Goal: Information Seeking & Learning: Learn about a topic

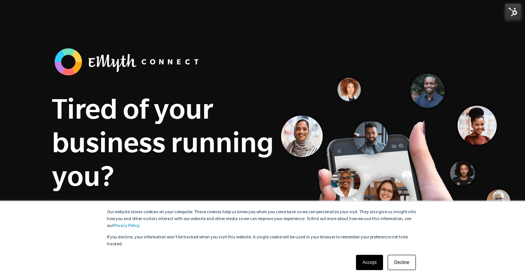
click at [372, 264] on link "Accept" at bounding box center [369, 262] width 27 height 15
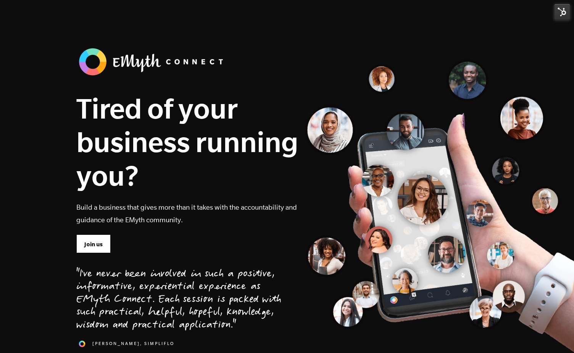
click at [137, 199] on div "Tired of your business running you? Build a business that gives more than it ta…" at bounding box center [187, 157] width 222 height 155
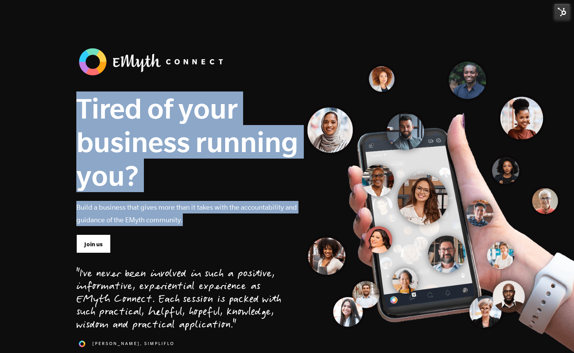
drag, startPoint x: 185, startPoint y: 216, endPoint x: 49, endPoint y: 92, distance: 183.9
click at [49, 92] on section "Tired of your business running you? Build a business that gives more than it ta…" at bounding box center [287, 203] width 574 height 407
copy div "Tired of your business running you? Build a business that gives more than it ta…"
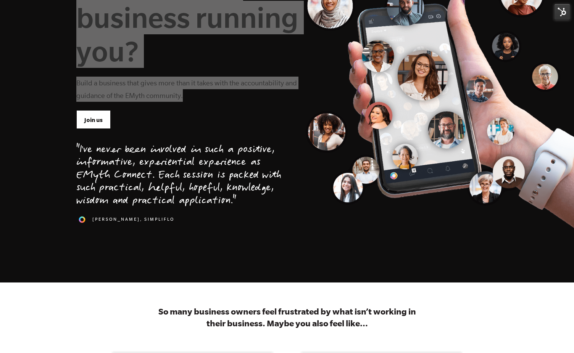
scroll to position [155, 0]
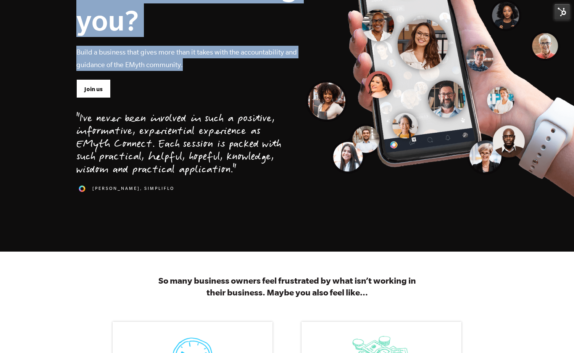
drag, startPoint x: 241, startPoint y: 176, endPoint x: 103, endPoint y: 156, distance: 139.1
click at [103, 156] on div ""I've never been involved in such a positive, informative, experiential experie…" at bounding box center [178, 145] width 205 height 64
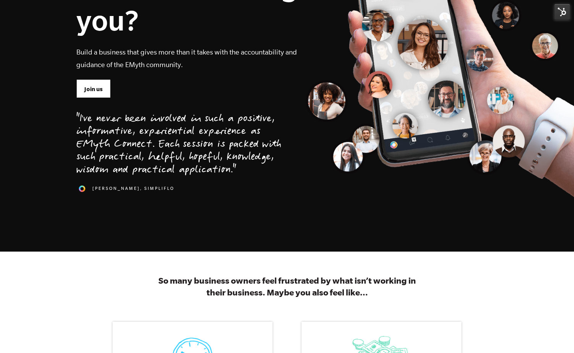
click at [79, 121] on div ""I've never been involved in such a positive, informative, experiential experie…" at bounding box center [178, 145] width 205 height 64
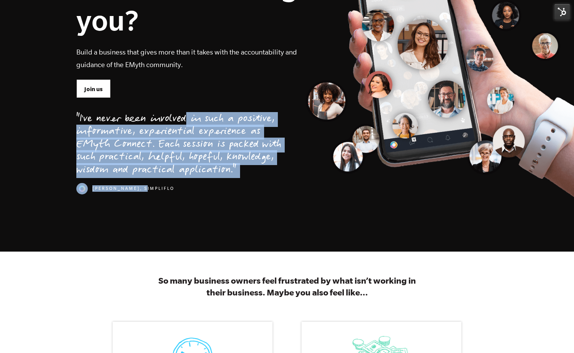
drag, startPoint x: 88, startPoint y: 121, endPoint x: 236, endPoint y: 194, distance: 165.2
click at [236, 194] on div "Tired of your business running you? Build a business that gives more than it ta…" at bounding box center [179, 48] width 216 height 316
copy div ""I've never been involved in such a positive, informative, experiential experie…"
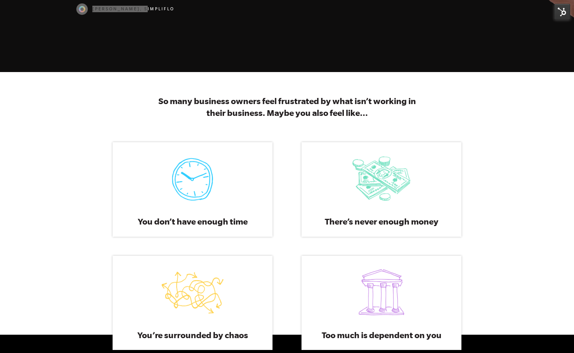
scroll to position [369, 0]
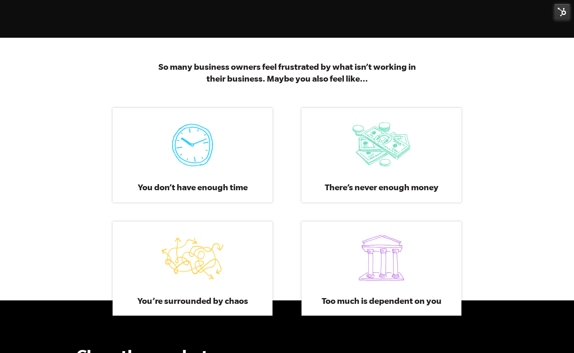
click at [391, 83] on h3 "So many business owners feel frustrated by what isn’t working in their business…" at bounding box center [287, 73] width 272 height 24
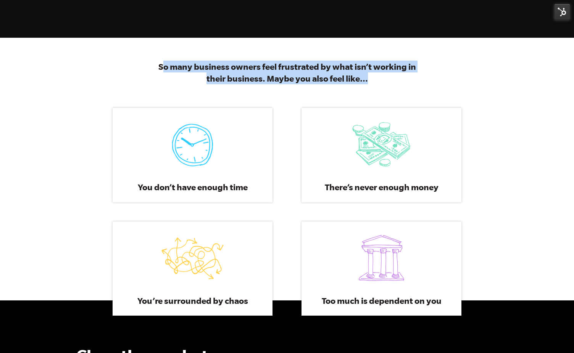
drag, startPoint x: 374, startPoint y: 82, endPoint x: 164, endPoint y: 68, distance: 210.0
click at [164, 68] on h3 "So many business owners feel frustrated by what isn’t working in their business…" at bounding box center [287, 73] width 272 height 24
drag, startPoint x: 166, startPoint y: 68, endPoint x: 159, endPoint y: 66, distance: 6.6
click at [165, 68] on h3 "So many business owners feel frustrated by what isn’t working in their business…" at bounding box center [287, 73] width 272 height 24
drag, startPoint x: 171, startPoint y: 68, endPoint x: 442, endPoint y: 82, distance: 271.3
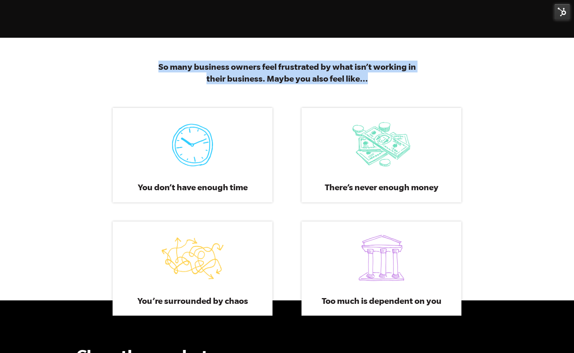
click at [442, 82] on div "So many business owners feel frustrated by what isn’t working in their business…" at bounding box center [287, 77] width 378 height 32
copy h3 "So many business owners feel frustrated by what isn’t working in their business…"
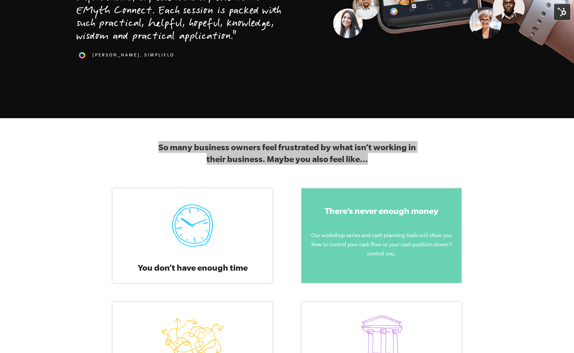
scroll to position [442, 0]
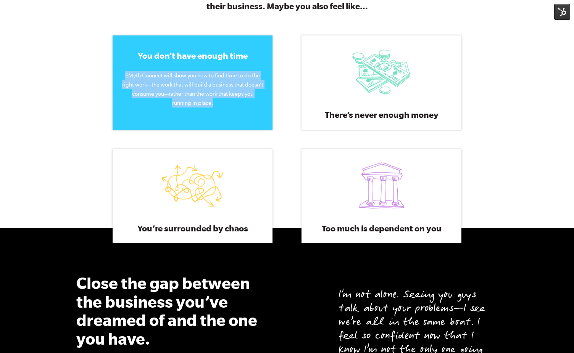
drag, startPoint x: 248, startPoint y: 116, endPoint x: 159, endPoint y: 116, distance: 89.3
click at [159, 116] on div "You don’t have enough time EMyth Connect will show you how to find time to do t…" at bounding box center [193, 82] width 160 height 94
copy span "EMyth Connect will show you how to find time to do the right work—the work that…"
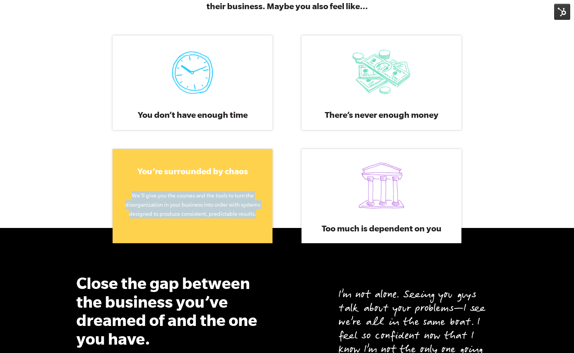
drag, startPoint x: 260, startPoint y: 217, endPoint x: 129, endPoint y: 200, distance: 132.4
click at [129, 200] on p "We’ll give you the courses and the tools to turn the disorganization in your bu…" at bounding box center [193, 204] width 142 height 27
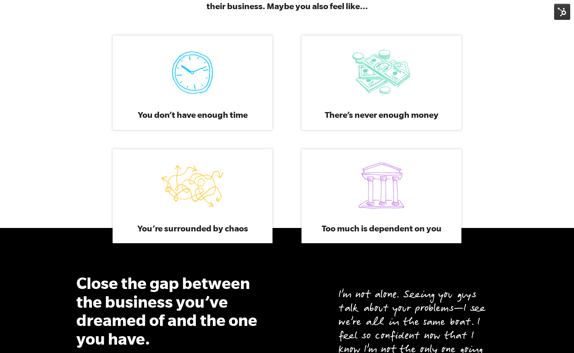
copy span "We’ll give you the courses and the tools to turn the disorganization in your bu…"
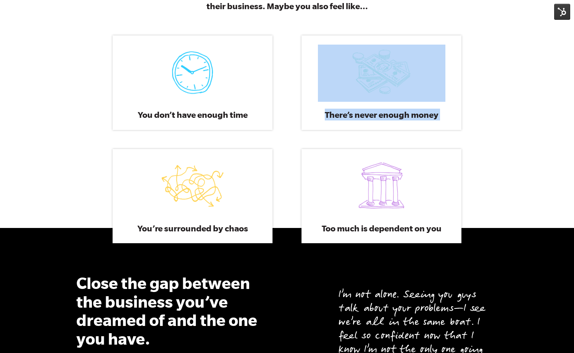
drag, startPoint x: 408, startPoint y: 103, endPoint x: 290, endPoint y: 78, distance: 120.9
click at [290, 78] on div "There’s never enough money There’s never enough money Our workshop series and c…" at bounding box center [381, 82] width 189 height 94
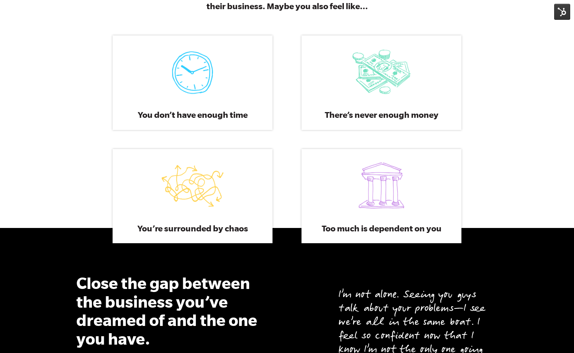
drag, startPoint x: 506, startPoint y: 132, endPoint x: 497, endPoint y: 132, distance: 9.6
click at [504, 132] on div "So many business owners feel frustrated by what isn’t working in their business…" at bounding box center [287, 96] width 574 height 263
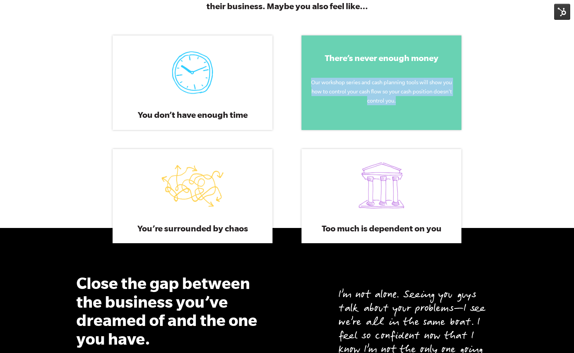
drag, startPoint x: 420, startPoint y: 104, endPoint x: 316, endPoint y: 85, distance: 106.0
click at [316, 85] on p "Our workshop series and cash planning tools will show you how to control your c…" at bounding box center [382, 91] width 142 height 27
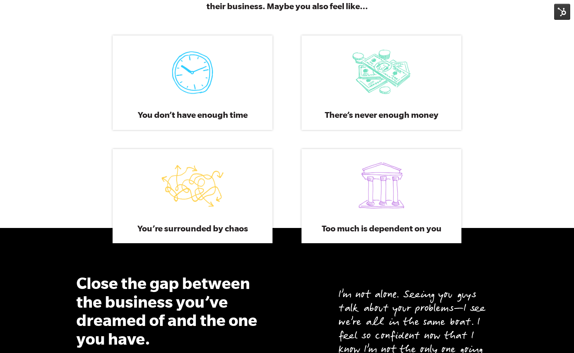
copy span "Our workshop series and cash planning tools will show you how to control your c…"
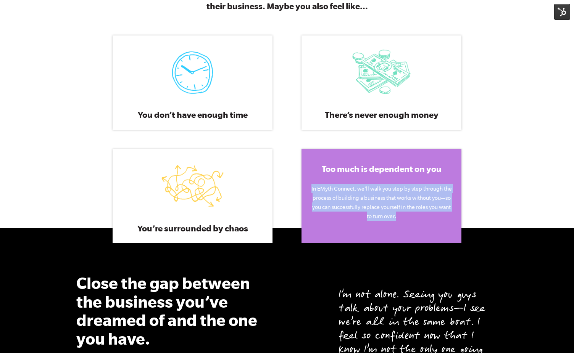
drag, startPoint x: 406, startPoint y: 218, endPoint x: 310, endPoint y: 188, distance: 100.2
click at [311, 188] on p "In EMyth Connect, we’ll walk you step by step through the process of building a…" at bounding box center [382, 202] width 142 height 37
copy span "In EMyth Connect, we’ll walk you step by step through the process of building a…"
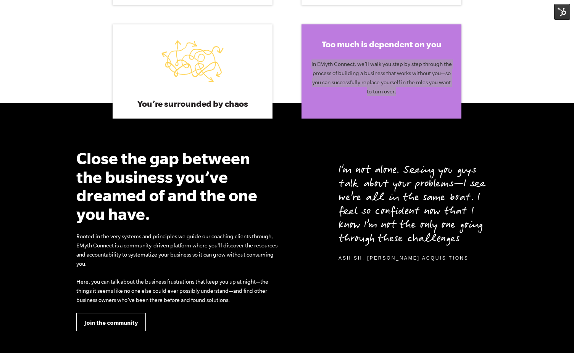
scroll to position [568, 0]
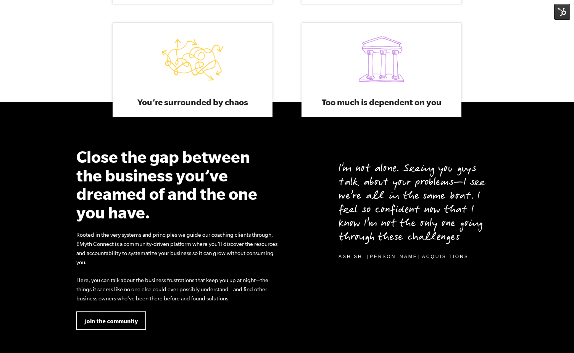
drag, startPoint x: 212, startPoint y: 275, endPoint x: 232, endPoint y: 288, distance: 23.8
click at [213, 276] on div "Close the gap between the business you’ve dreamed of and the one you have. Root…" at bounding box center [178, 239] width 205 height 183
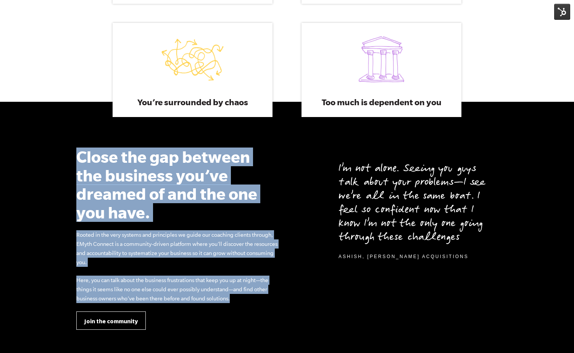
drag, startPoint x: 240, startPoint y: 302, endPoint x: 87, endPoint y: 162, distance: 208.0
click at [76, 156] on div "Close the gap between the business you’ve dreamed of and the one you have. Root…" at bounding box center [178, 239] width 205 height 183
copy div "Close the gap between the business you’ve dreamed of and the one you have. Root…"
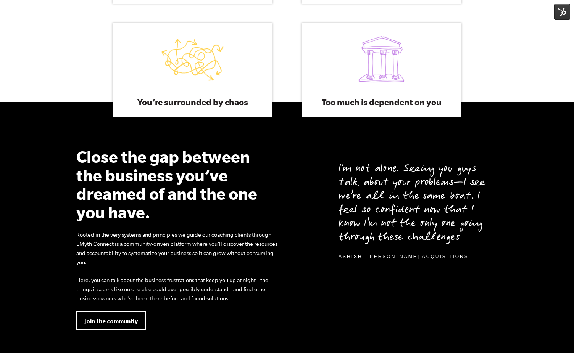
click at [296, 216] on div "I’m not alone. Seeing you guys talk about your problems—I see we’re all in the …" at bounding box center [395, 204] width 205 height 113
drag, startPoint x: 435, startPoint y: 254, endPoint x: 461, endPoint y: 263, distance: 26.8
click at [436, 254] on div "Ashish, [PERSON_NAME] Acquisitions" at bounding box center [403, 257] width 130 height 6
drag, startPoint x: 433, startPoint y: 248, endPoint x: 327, endPoint y: 168, distance: 132.3
click at [327, 168] on div "I’m not alone. Seeing you guys talk about your problems—I see we’re all in the …" at bounding box center [395, 239] width 216 height 183
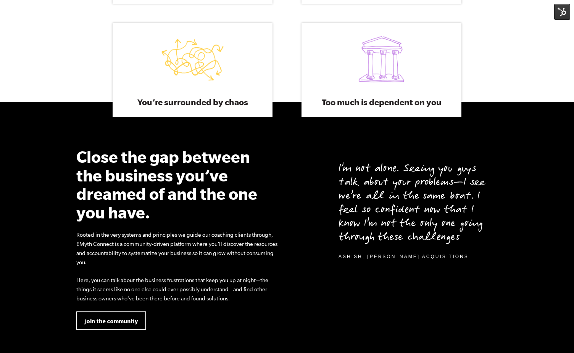
copy div "I’m not alone. Seeing you guys talk about your problems—I see we’re all in the …"
drag, startPoint x: 569, startPoint y: 220, endPoint x: 566, endPoint y: 208, distance: 12.5
click at [525, 220] on section "Close the gap between the business you’ve dreamed of and the one you have. Root…" at bounding box center [287, 231] width 574 height 259
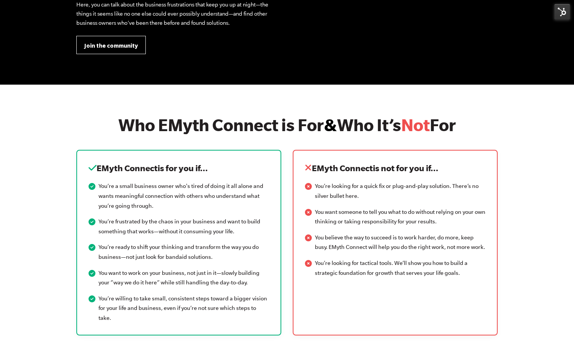
scroll to position [889, 0]
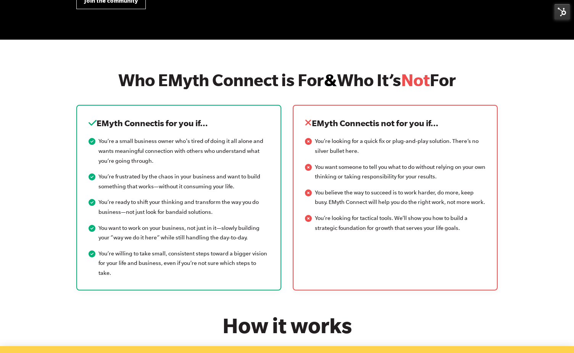
click at [161, 82] on h2 "Who EMyth Connect is For & Who It’s Not For" at bounding box center [286, 79] width 421 height 19
drag, startPoint x: 111, startPoint y: 79, endPoint x: 478, endPoint y: 75, distance: 367.5
click at [478, 75] on h2 "Who EMyth Connect is For & Who It’s Not For" at bounding box center [286, 79] width 421 height 19
copy h2 "Who EMyth Connect is For & Who It’s Not For"
click at [224, 124] on h3 "EMyth Connect is for you if…" at bounding box center [179, 123] width 180 height 12
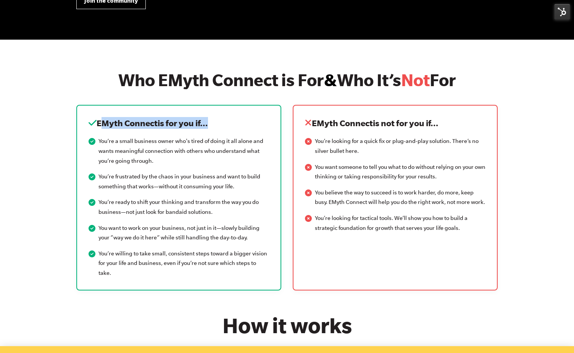
drag, startPoint x: 201, startPoint y: 124, endPoint x: 98, endPoint y: 125, distance: 103.0
click at [98, 125] on h3 "EMyth Connect is for you if…" at bounding box center [179, 123] width 180 height 12
click at [270, 267] on div "EMyth Connect is for you if… You’re a small business owner who's tired of doing…" at bounding box center [178, 197] width 205 height 185
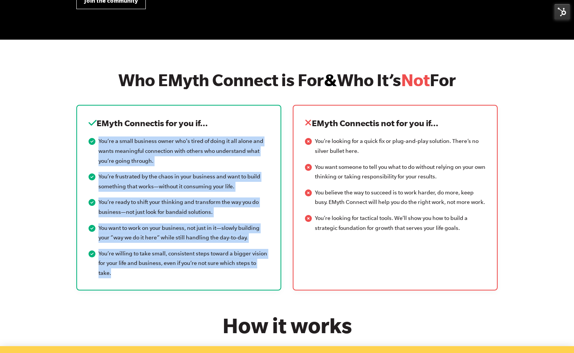
drag, startPoint x: 269, startPoint y: 265, endPoint x: 97, endPoint y: 143, distance: 210.8
click at [97, 143] on ul "You’re a small business owner who's tired of doing it all alone and wants meani…" at bounding box center [179, 208] width 180 height 142
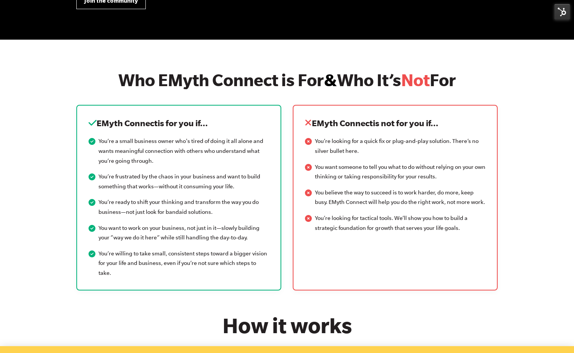
click at [416, 226] on li "You’re looking for tactical tools. We’ll show you how to build a strategic foun…" at bounding box center [395, 223] width 180 height 19
drag, startPoint x: 435, startPoint y: 214, endPoint x: 307, endPoint y: 143, distance: 146.2
click at [307, 143] on ul "You’re looking for a quick fix or plug-and-play solution. There’s no silver bul…" at bounding box center [395, 185] width 180 height 97
click at [485, 133] on div "EMyth Connect is not for you if… You’re looking for a quick fix or plug-and-pla…" at bounding box center [395, 197] width 205 height 185
drag, startPoint x: 447, startPoint y: 122, endPoint x: 316, endPoint y: 125, distance: 130.9
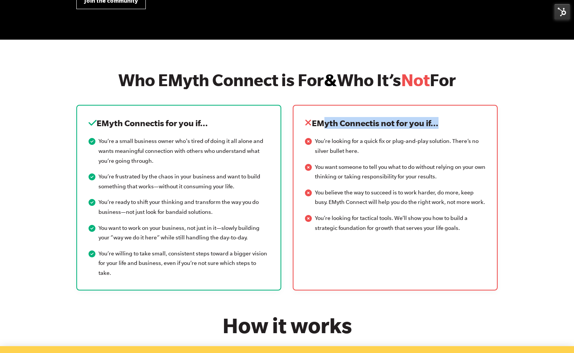
click at [316, 125] on h3 "EMyth Connect is not for you if…" at bounding box center [395, 123] width 180 height 12
click at [317, 125] on h3 "EMyth Connect is not for you if…" at bounding box center [395, 123] width 180 height 12
drag, startPoint x: 313, startPoint y: 124, endPoint x: 453, endPoint y: 122, distance: 139.3
click at [453, 122] on h3 "EMyth Connect is not for you if…" at bounding box center [395, 123] width 180 height 12
click at [389, 225] on li "You’re looking for tactical tools. We’ll show you how to build a strategic foun…" at bounding box center [395, 223] width 180 height 19
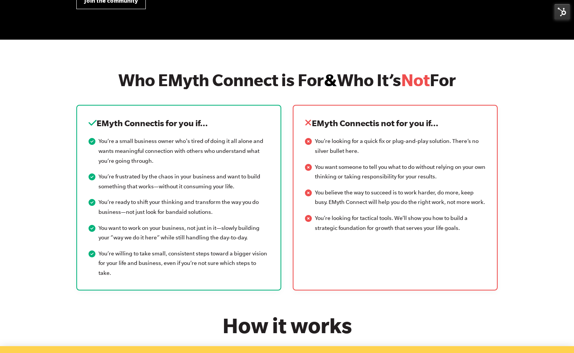
drag, startPoint x: 457, startPoint y: 228, endPoint x: 309, endPoint y: 145, distance: 169.6
click at [309, 145] on ul "You’re looking for a quick fix or plug-and-play solution. There’s no silver bul…" at bounding box center [395, 185] width 180 height 97
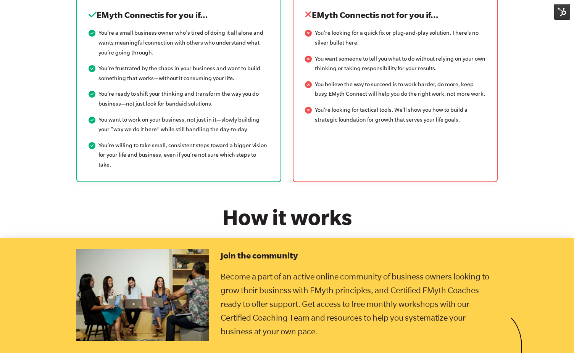
scroll to position [1045, 0]
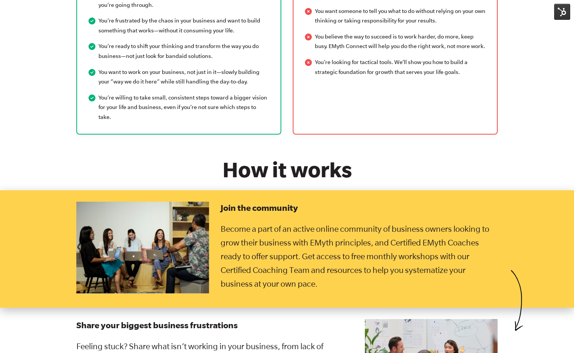
drag, startPoint x: 356, startPoint y: 201, endPoint x: 356, endPoint y: 170, distance: 30.5
click at [356, 202] on h3 "Join the community" at bounding box center [359, 208] width 277 height 12
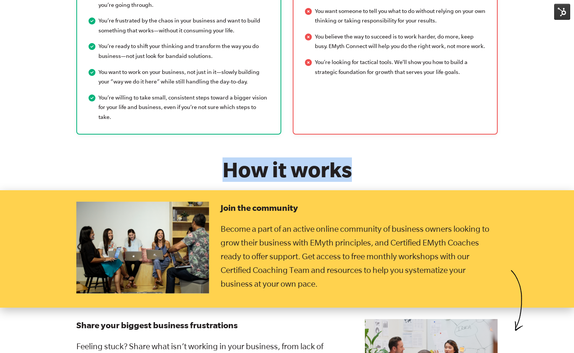
drag, startPoint x: 365, startPoint y: 166, endPoint x: 179, endPoint y: 161, distance: 185.9
click at [179, 161] on h2 "How it works" at bounding box center [286, 170] width 313 height 24
click at [308, 246] on p "Become a part of an active online community of business owners looking to grow …" at bounding box center [359, 256] width 277 height 69
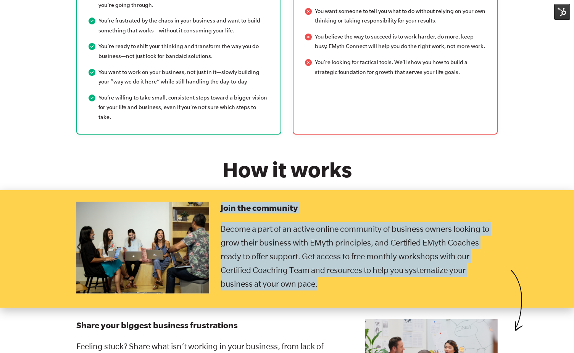
drag, startPoint x: 323, startPoint y: 274, endPoint x: 224, endPoint y: 188, distance: 131.4
click at [224, 190] on div "Join the community Become a part of an active online community of business owne…" at bounding box center [287, 249] width 437 height 118
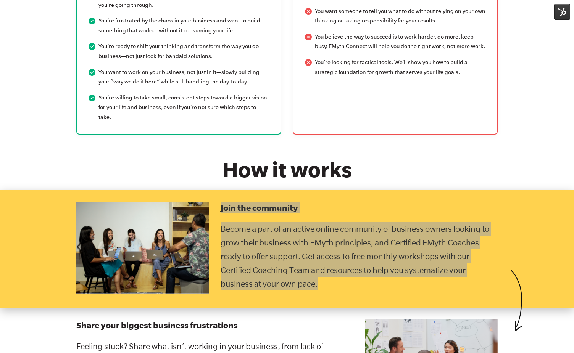
scroll to position [1296, 0]
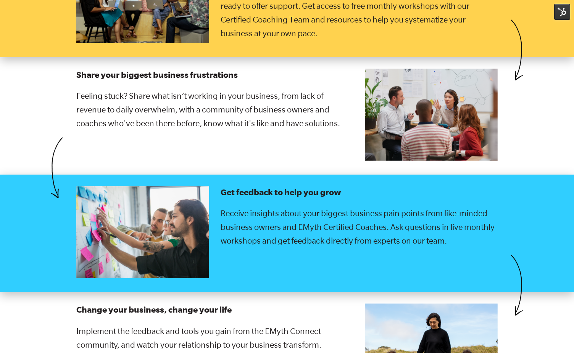
click at [346, 130] on div "Share your biggest business frustrations Feeling stuck? Share what isn’t workin…" at bounding box center [215, 116] width 288 height 95
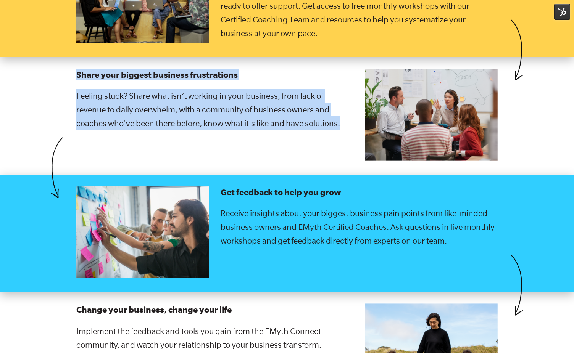
drag, startPoint x: 343, startPoint y: 114, endPoint x: 53, endPoint y: 67, distance: 294.2
click at [53, 67] on div "Share your biggest business frustrations Feeling stuck? Share what isn’t workin…" at bounding box center [287, 116] width 574 height 118
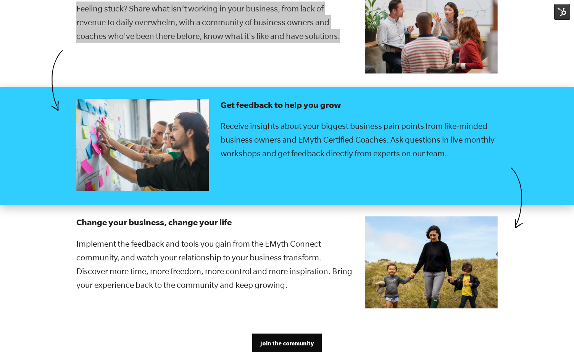
scroll to position [1448, 0]
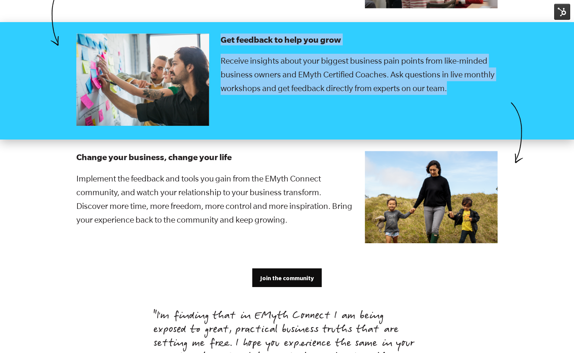
drag, startPoint x: 466, startPoint y: 84, endPoint x: 219, endPoint y: 30, distance: 253.5
click at [218, 34] on div "Get feedback to help you grow Receive insights about your biggest business pain…" at bounding box center [359, 81] width 288 height 95
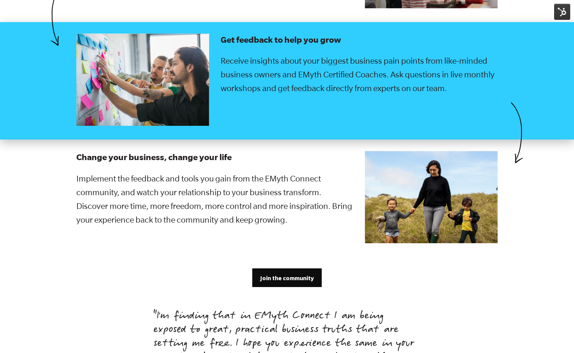
click at [298, 217] on div "Change your business, change your life Implement the feedback and tools you gai…" at bounding box center [215, 198] width 288 height 95
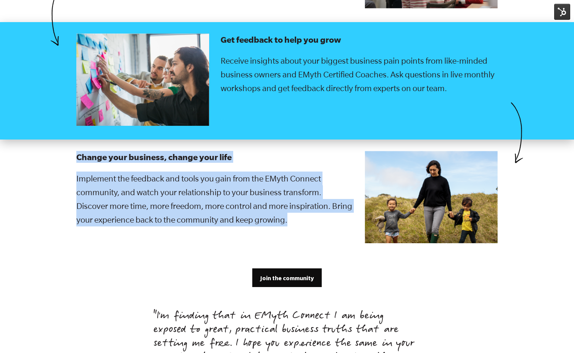
drag, startPoint x: 312, startPoint y: 211, endPoint x: 70, endPoint y: 145, distance: 251.1
click at [70, 145] on div "Change your business, change your life Implement the feedback and tools you gai…" at bounding box center [287, 199] width 437 height 118
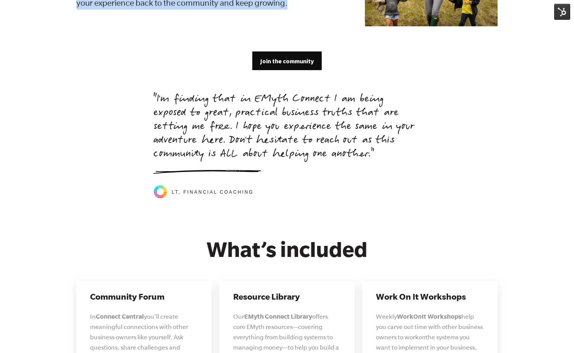
scroll to position [1645, 0]
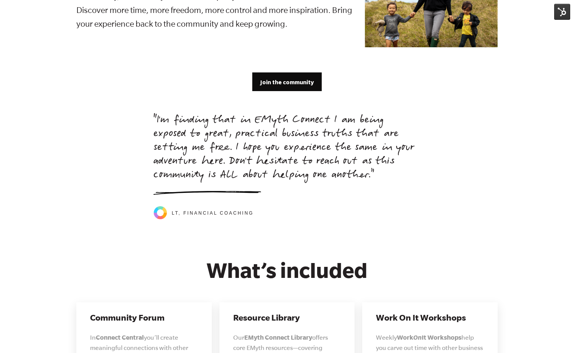
drag, startPoint x: 260, startPoint y: 198, endPoint x: 272, endPoint y: 206, distance: 13.5
click at [260, 199] on div "LT, Financial Coaching" at bounding box center [286, 205] width 267 height 29
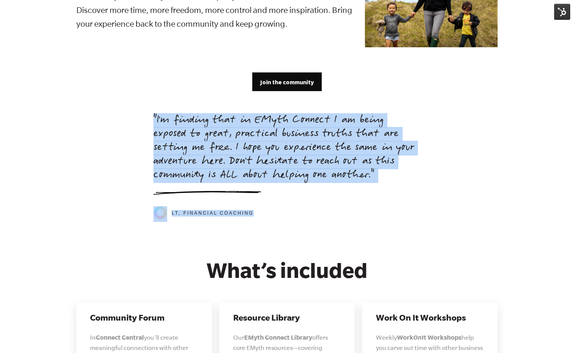
drag, startPoint x: 248, startPoint y: 193, endPoint x: 151, endPoint y: 111, distance: 126.7
click at [151, 114] on div ""I'm finding that in EMyth Connect I am being exposed to great, practical busin…" at bounding box center [287, 167] width 437 height 106
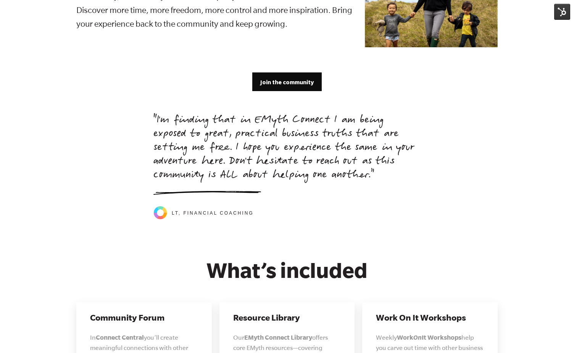
drag, startPoint x: 325, startPoint y: 217, endPoint x: 354, endPoint y: 231, distance: 31.7
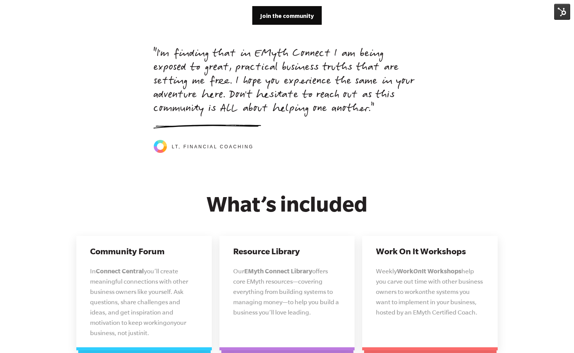
click at [368, 201] on h2 "What’s included" at bounding box center [286, 204] width 421 height 24
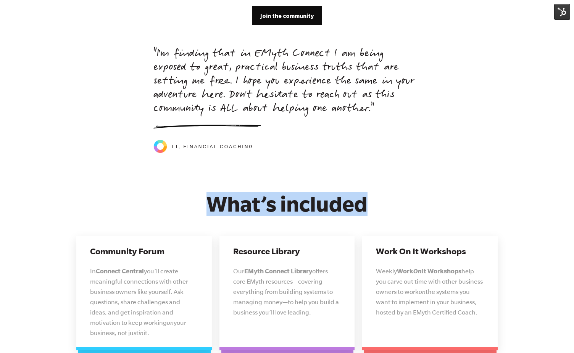
drag, startPoint x: 279, startPoint y: 193, endPoint x: 258, endPoint y: 195, distance: 20.7
click at [159, 194] on h2 "What’s included" at bounding box center [286, 204] width 421 height 24
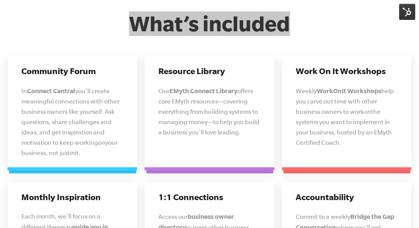
scroll to position [1915, 0]
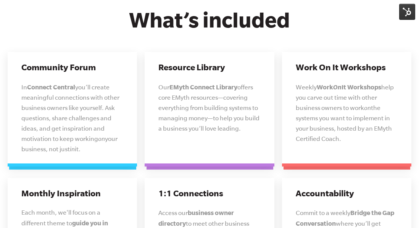
click at [100, 145] on p "In Connect Central you’ll create meaningful connections with other business own…" at bounding box center [72, 118] width 102 height 72
drag, startPoint x: 92, startPoint y: 151, endPoint x: 11, endPoint y: 63, distance: 120.7
click at [11, 63] on div "Community Forum In Connect Central you’ll create meaningful connections with ot…" at bounding box center [72, 109] width 129 height 114
drag, startPoint x: 197, startPoint y: 119, endPoint x: 201, endPoint y: 121, distance: 4.5
click at [198, 120] on p "Our EMyth Connect Library offers core EMyth resources—covering everything from …" at bounding box center [209, 108] width 102 height 52
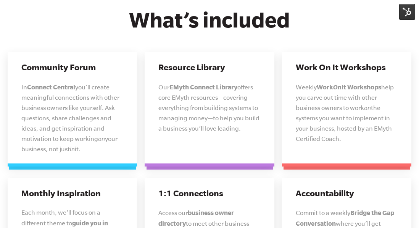
drag, startPoint x: 241, startPoint y: 128, endPoint x: 304, endPoint y: 85, distance: 76.4
click at [148, 67] on div "Resource Library Our EMyth Connect Library offers core EMyth resources—covering…" at bounding box center [209, 109] width 129 height 114
drag, startPoint x: 303, startPoint y: 139, endPoint x: 324, endPoint y: 140, distance: 21.8
click at [304, 139] on span "the systems you want to implement in your business, hosted by an EMyth Certifie…" at bounding box center [344, 123] width 96 height 38
drag, startPoint x: 347, startPoint y: 139, endPoint x: 277, endPoint y: 72, distance: 96.9
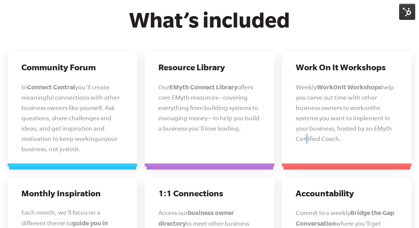
click at [277, 72] on div "Community Forum In Connect Central you’ll create meaningful connections with ot…" at bounding box center [209, 189] width 411 height 274
drag, startPoint x: 354, startPoint y: 103, endPoint x: 352, endPoint y: 139, distance: 36.3
click at [354, 103] on p "Weekly Work On It Workshops help you carve out time with other business owners …" at bounding box center [347, 113] width 102 height 62
drag, startPoint x: 345, startPoint y: 143, endPoint x: 320, endPoint y: 75, distance: 72.8
click at [297, 69] on div "Work On It Workshops Weekly Work On It Workshops help you carve out time with o…" at bounding box center [346, 109] width 129 height 114
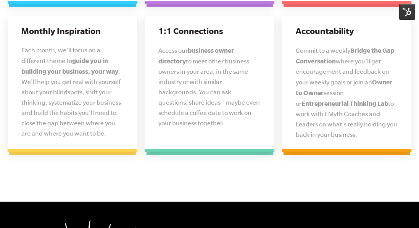
scroll to position [2045, 0]
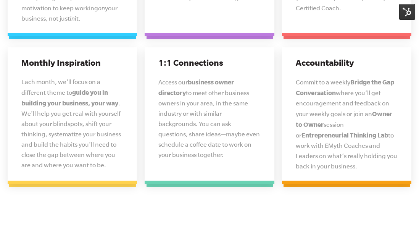
click at [114, 168] on p "Each month, we'll focus on a different theme to guide you in building your busi…" at bounding box center [72, 123] width 102 height 93
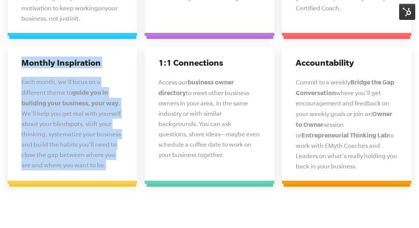
drag, startPoint x: 113, startPoint y: 169, endPoint x: 16, endPoint y: 63, distance: 143.4
click at [16, 63] on div "Monthly Inspiration Each month, we'll focus on a different theme to guide you i…" at bounding box center [72, 115] width 129 height 137
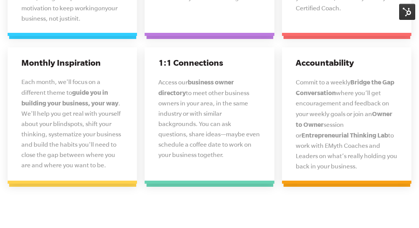
click at [212, 148] on p "Access our business owner directory to meet other business owners in your area,…" at bounding box center [209, 118] width 102 height 83
drag, startPoint x: 225, startPoint y: 151, endPoint x: 155, endPoint y: 56, distance: 118.2
click at [155, 56] on div "1:1 Connections Access our business owner directory to meet other business owne…" at bounding box center [209, 115] width 129 height 137
drag, startPoint x: 314, startPoint y: 130, endPoint x: 326, endPoint y: 140, distance: 15.7
click at [314, 130] on p "Commit to a weekly Bridge the Gap Conversation where you’ll get encouragement a…" at bounding box center [347, 124] width 102 height 95
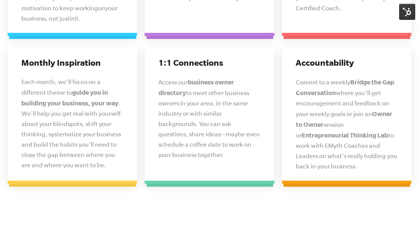
drag, startPoint x: 362, startPoint y: 166, endPoint x: 278, endPoint y: 62, distance: 134.3
click at [278, 62] on div "Accountability Commit to a weekly Bridge the Gap Conversation where you’ll get …" at bounding box center [346, 115] width 137 height 137
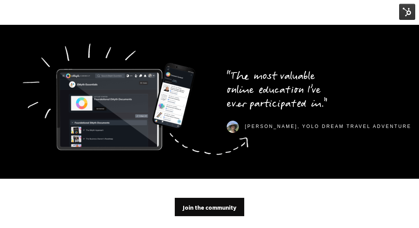
click at [255, 80] on p "“The most valuable online education I’ve ever participated in.”" at bounding box center [319, 91] width 185 height 41
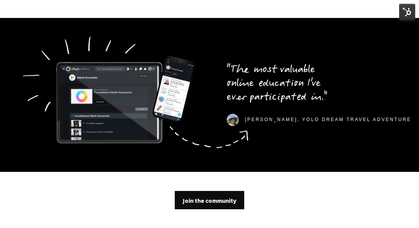
scroll to position [2283, 0]
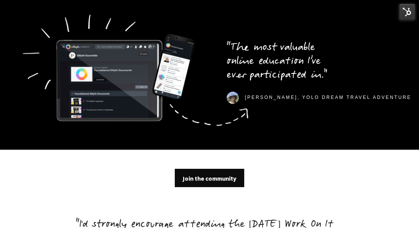
drag, startPoint x: 235, startPoint y: 42, endPoint x: 412, endPoint y: 97, distance: 185.7
click at [412, 97] on section "“The most valuable online education I’ve ever participated in.” [GEOGRAPHIC_DAT…" at bounding box center [209, 72] width 419 height 153
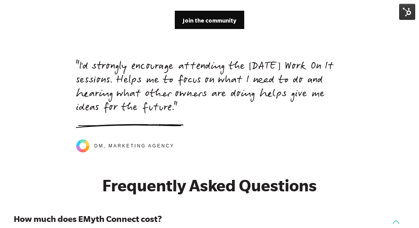
scroll to position [2463, 0]
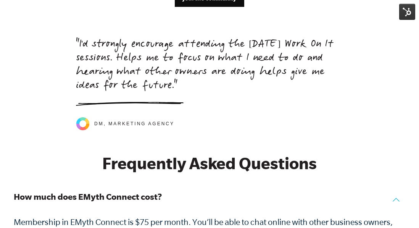
click at [182, 126] on div "DM, Marketing Agency" at bounding box center [209, 116] width 267 height 29
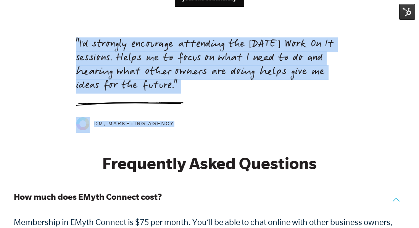
drag, startPoint x: 184, startPoint y: 124, endPoint x: 62, endPoint y: 42, distance: 147.2
click at [62, 42] on div ""I'd strongly encourage attending the [DATE] Work On It sessions. Helps me to f…" at bounding box center [209, 80] width 419 height 101
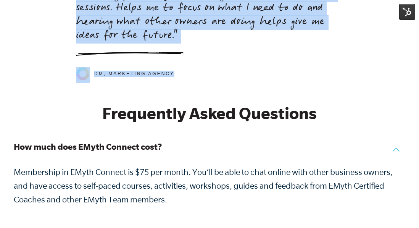
scroll to position [2537, 0]
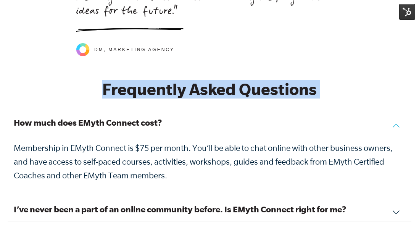
drag, startPoint x: 96, startPoint y: 88, endPoint x: 361, endPoint y: 98, distance: 264.6
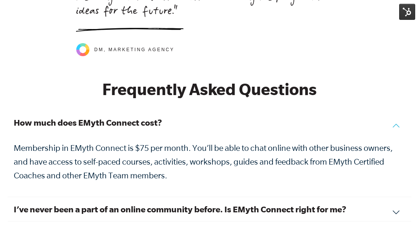
click at [162, 162] on p "Membership in EMyth Connect is $75 per month. You’ll be able to chat online wit…" at bounding box center [209, 161] width 391 height 41
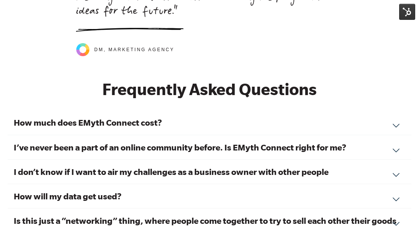
click at [142, 116] on div "How much does EMyth Connect cost? Membership in EMyth Connect is $75 per month.…" at bounding box center [210, 122] width 404 height 24
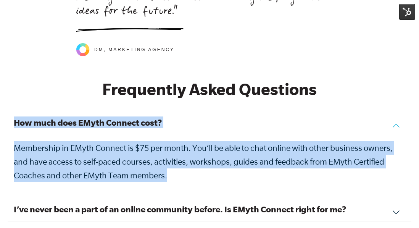
drag, startPoint x: 171, startPoint y: 173, endPoint x: 166, endPoint y: 125, distance: 48.3
click at [11, 119] on div "How much does EMyth Connect cost? Membership in EMyth Connect is $75 per month.…" at bounding box center [210, 153] width 404 height 87
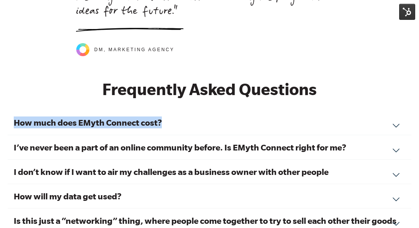
click at [128, 126] on h3 "How much does EMyth Connect cost?" at bounding box center [209, 122] width 391 height 12
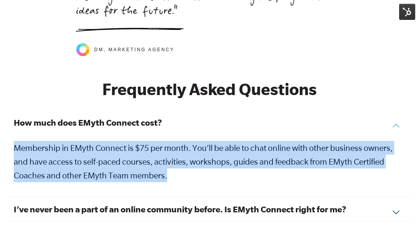
drag, startPoint x: 173, startPoint y: 177, endPoint x: 14, endPoint y: 151, distance: 161.6
click at [14, 151] on p "Membership in EMyth Connect is $75 per month. You’ll be able to chat online wit…" at bounding box center [209, 161] width 391 height 41
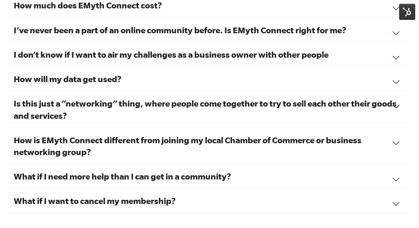
scroll to position [2629, 0]
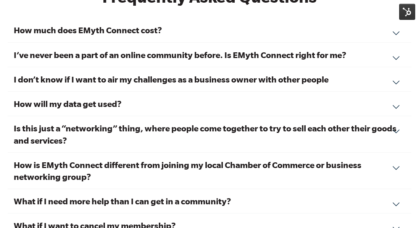
click at [126, 58] on h3 "I’ve never been a part of an online community before. Is EMyth Connect right fo…" at bounding box center [209, 55] width 391 height 12
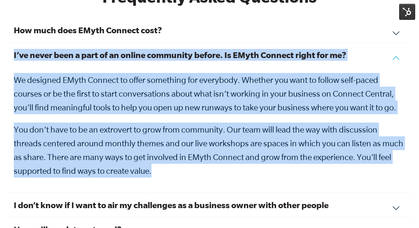
drag, startPoint x: 172, startPoint y: 172, endPoint x: 12, endPoint y: 56, distance: 197.8
click at [12, 56] on div "I’ve never been a part of an online community before. Is EMyth Connect right fo…" at bounding box center [210, 118] width 404 height 150
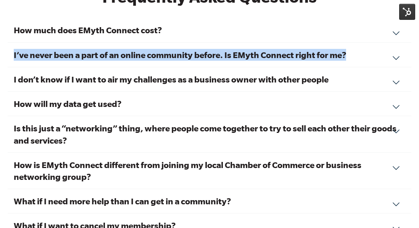
click at [161, 80] on h3 "I don’t know if I want to air my challenges as a business owner with other peop…" at bounding box center [209, 79] width 391 height 12
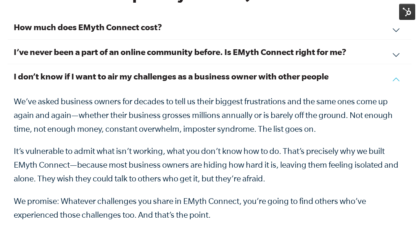
scroll to position [2633, 0]
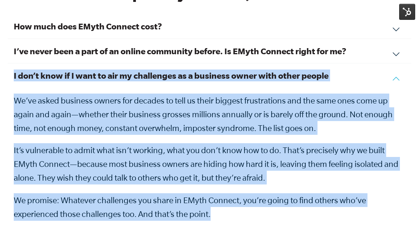
drag, startPoint x: 219, startPoint y: 215, endPoint x: 15, endPoint y: 75, distance: 247.5
click at [15, 75] on div "I don’t know if I want to air my challenges as a business owner with other peop…" at bounding box center [210, 174] width 404 height 222
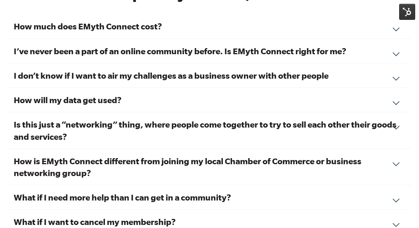
click at [121, 102] on h3 "How will my data get used?" at bounding box center [209, 100] width 391 height 12
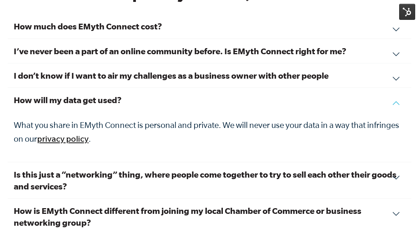
scroll to position [2635, 0]
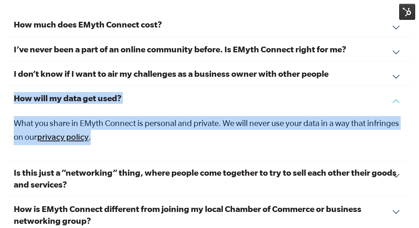
drag, startPoint x: 99, startPoint y: 135, endPoint x: 15, endPoint y: 99, distance: 91.8
click at [15, 99] on div "How will my data get used? What you share in EMyth Connect is personal and priv…" at bounding box center [210, 123] width 404 height 74
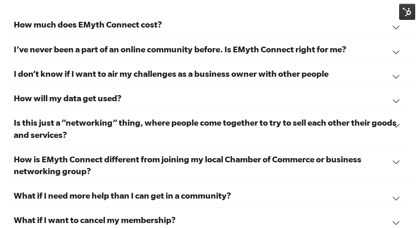
click at [87, 135] on h3 "Is this just a “networking” thing, where people come together to try to sell ea…" at bounding box center [209, 128] width 391 height 24
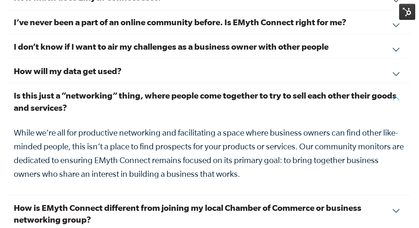
scroll to position [2695, 0]
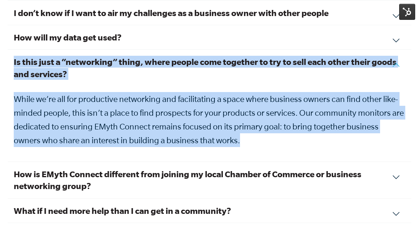
drag, startPoint x: 240, startPoint y: 144, endPoint x: 14, endPoint y: 65, distance: 239.5
click at [14, 65] on div "Is this just a “networking” thing, where people come together to try to sell ea…" at bounding box center [210, 106] width 404 height 112
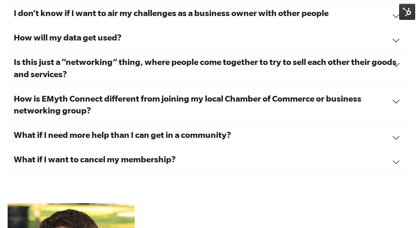
click at [110, 105] on h3 "How is EMyth Connect different from joining my local Chamber of Commerce or bus…" at bounding box center [209, 104] width 391 height 24
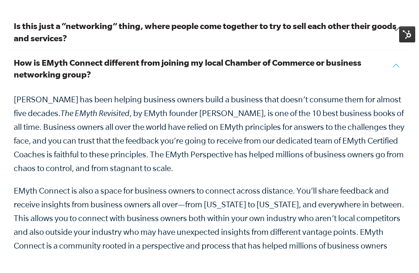
scroll to position [2764, 0]
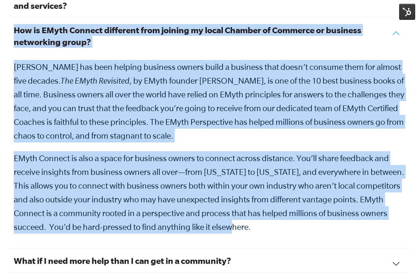
drag, startPoint x: 262, startPoint y: 229, endPoint x: 15, endPoint y: 32, distance: 316.0
click at [15, 32] on div "How is EMyth Connect different from joining my local Chamber of Commerce or bus…" at bounding box center [210, 133] width 404 height 230
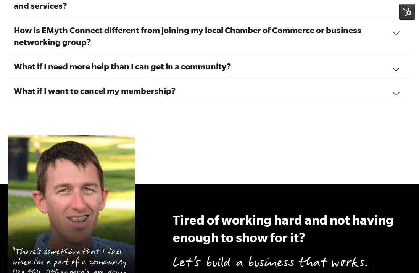
click at [116, 66] on h3 "What if I need more help than I can get in a community?" at bounding box center [209, 66] width 391 height 12
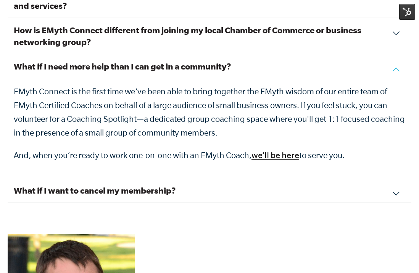
drag, startPoint x: 335, startPoint y: 153, endPoint x: 11, endPoint y: 65, distance: 335.3
click at [11, 65] on div "What if I need more help than I can get in a community? EMyth Connect is the fi…" at bounding box center [210, 116] width 404 height 124
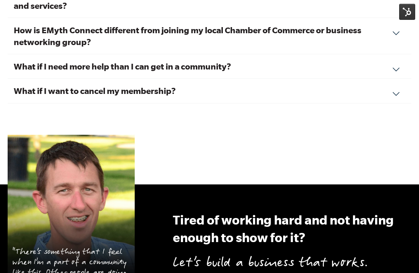
click at [131, 91] on h3 "What if I want to cancel my membership?" at bounding box center [209, 91] width 391 height 12
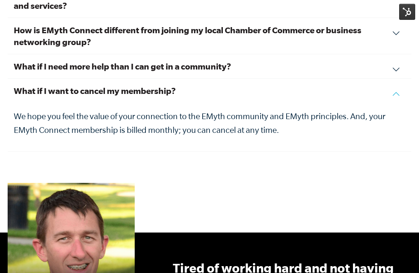
scroll to position [2765, 0]
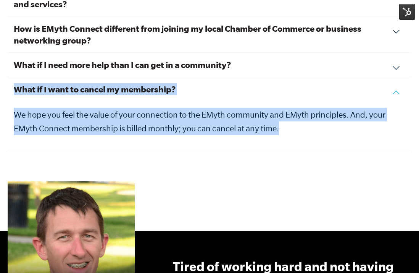
drag, startPoint x: 265, startPoint y: 128, endPoint x: 14, endPoint y: 90, distance: 254.4
click at [14, 90] on div "What if I want to cancel my membership? We hope you feel the value of your conn…" at bounding box center [210, 113] width 404 height 73
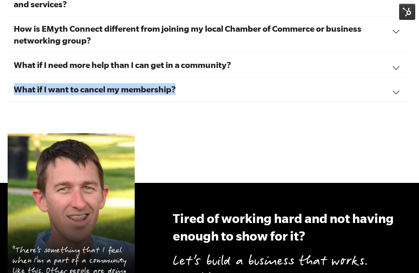
click at [190, 118] on div "Frequently Asked Questions How much does EMyth Connect cost? Membership in EMyt…" at bounding box center [209, 17] width 419 height 332
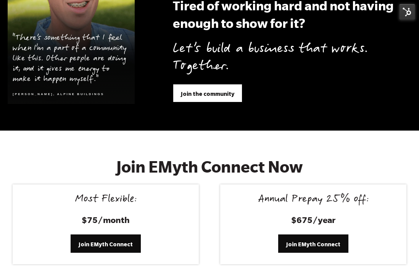
scroll to position [2872, 0]
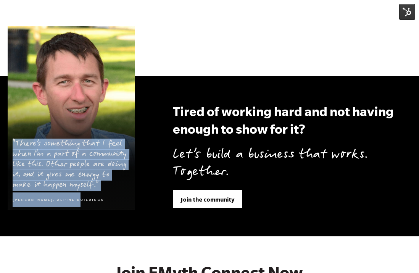
drag, startPoint x: 90, startPoint y: 203, endPoint x: 288, endPoint y: 136, distance: 209.5
click at [13, 145] on blockquote ""There’s something that I feel when I’m a part of a community like this. Other …" at bounding box center [71, 171] width 127 height 77
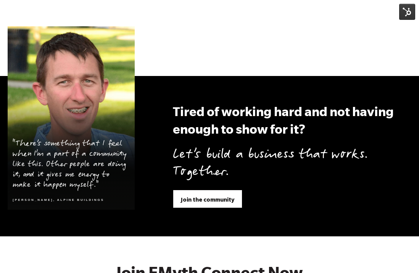
click at [174, 124] on h3 "Tired of working hard and not having enough to show for it?" at bounding box center [292, 121] width 238 height 36
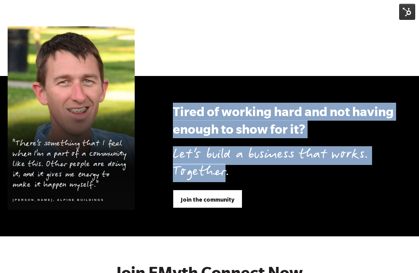
drag, startPoint x: 170, startPoint y: 107, endPoint x: 232, endPoint y: 171, distance: 88.8
click at [225, 170] on div "Tired of working hard and not having enough to show for it? Let’s build a busin…" at bounding box center [278, 156] width 265 height 106
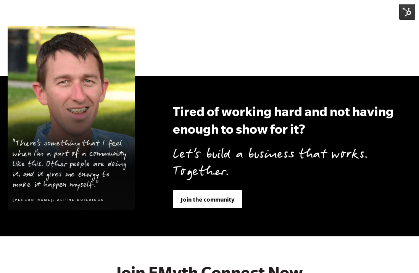
click at [234, 173] on p "Let’s build a business that works. Together." at bounding box center [292, 164] width 238 height 34
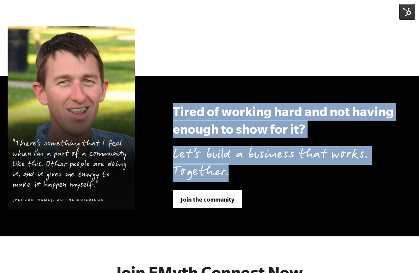
drag, startPoint x: 233, startPoint y: 173, endPoint x: 172, endPoint y: 116, distance: 83.1
click at [173, 116] on div "Tired of working hard and not having enough to show for it? Let’s build a busin…" at bounding box center [292, 142] width 238 height 79
click at [166, 88] on section ""There’s something that I feel when I’m a part of a community like this. Other …" at bounding box center [209, 156] width 419 height 160
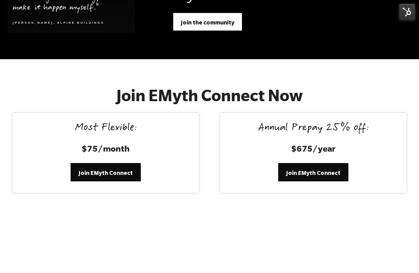
scroll to position [3086, 0]
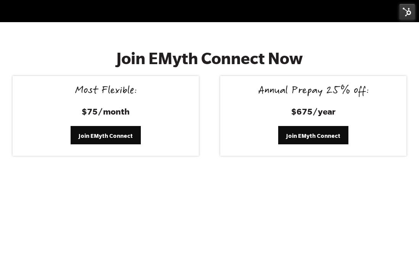
click at [287, 56] on h2 "Join EMyth Connect Now" at bounding box center [210, 58] width 300 height 19
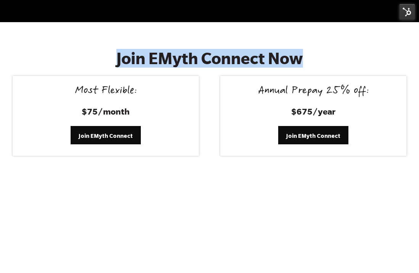
drag, startPoint x: 314, startPoint y: 58, endPoint x: 72, endPoint y: 61, distance: 241.9
click at [72, 61] on h2 "Join EMyth Connect Now" at bounding box center [210, 58] width 300 height 19
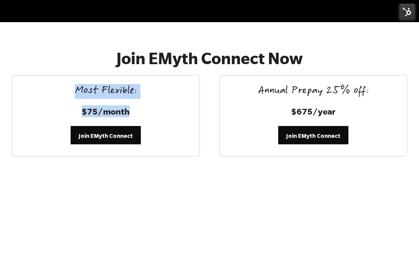
drag, startPoint x: 127, startPoint y: 109, endPoint x: 71, endPoint y: 92, distance: 58.4
click at [71, 92] on div "Most Flexible: $75/month" at bounding box center [106, 105] width 168 height 41
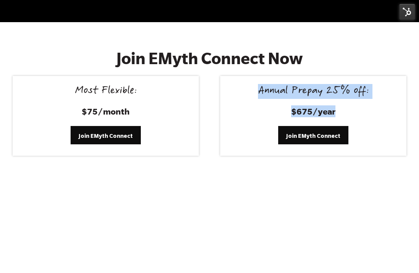
drag, startPoint x: 339, startPoint y: 110, endPoint x: 256, endPoint y: 93, distance: 84.6
click at [256, 93] on div "Annual Prepay 25% off: $675/year" at bounding box center [313, 105] width 168 height 41
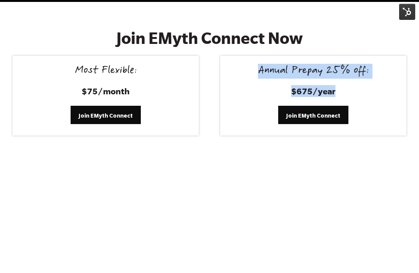
scroll to position [3246, 0]
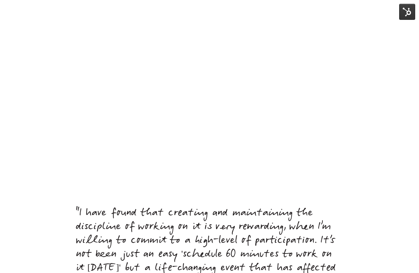
drag, startPoint x: 378, startPoint y: 108, endPoint x: 360, endPoint y: 102, distance: 19.2
click at [378, 108] on div at bounding box center [210, 103] width 382 height 161
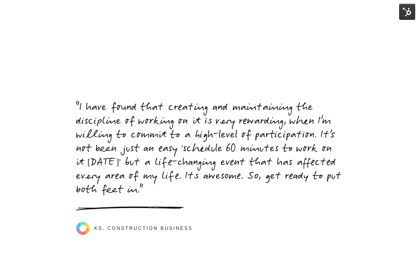
scroll to position [3401, 0]
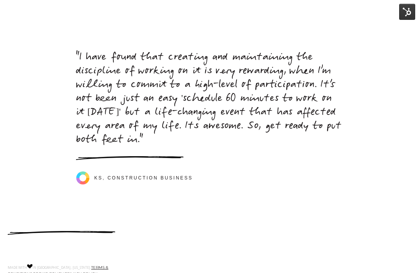
click at [205, 177] on div "KS, Construction business" at bounding box center [209, 170] width 267 height 29
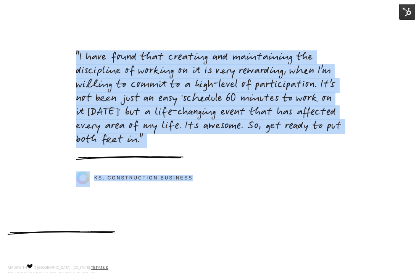
drag, startPoint x: 169, startPoint y: 161, endPoint x: 64, endPoint y: 60, distance: 146.3
click at [64, 60] on div ""I have found that creating and maintaining the discipline of working on it is …" at bounding box center [209, 118] width 419 height 134
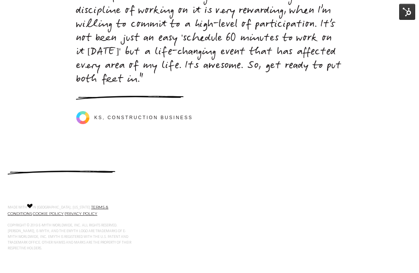
click at [204, 210] on div "MADE WITH IN [GEOGRAPHIC_DATA], [US_STATE]. TERMS & CONDITIONS COOKIE POLICY PR…" at bounding box center [210, 231] width 404 height 56
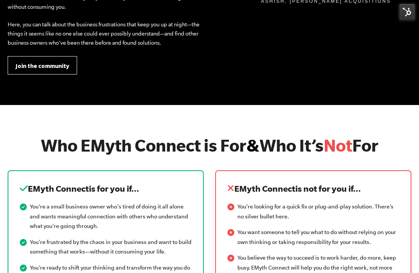
scroll to position [839, 0]
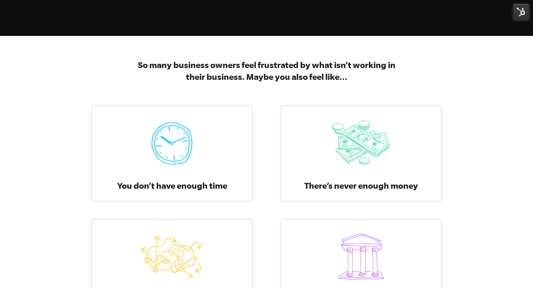
scroll to position [630, 0]
